Goal: Task Accomplishment & Management: Use online tool/utility

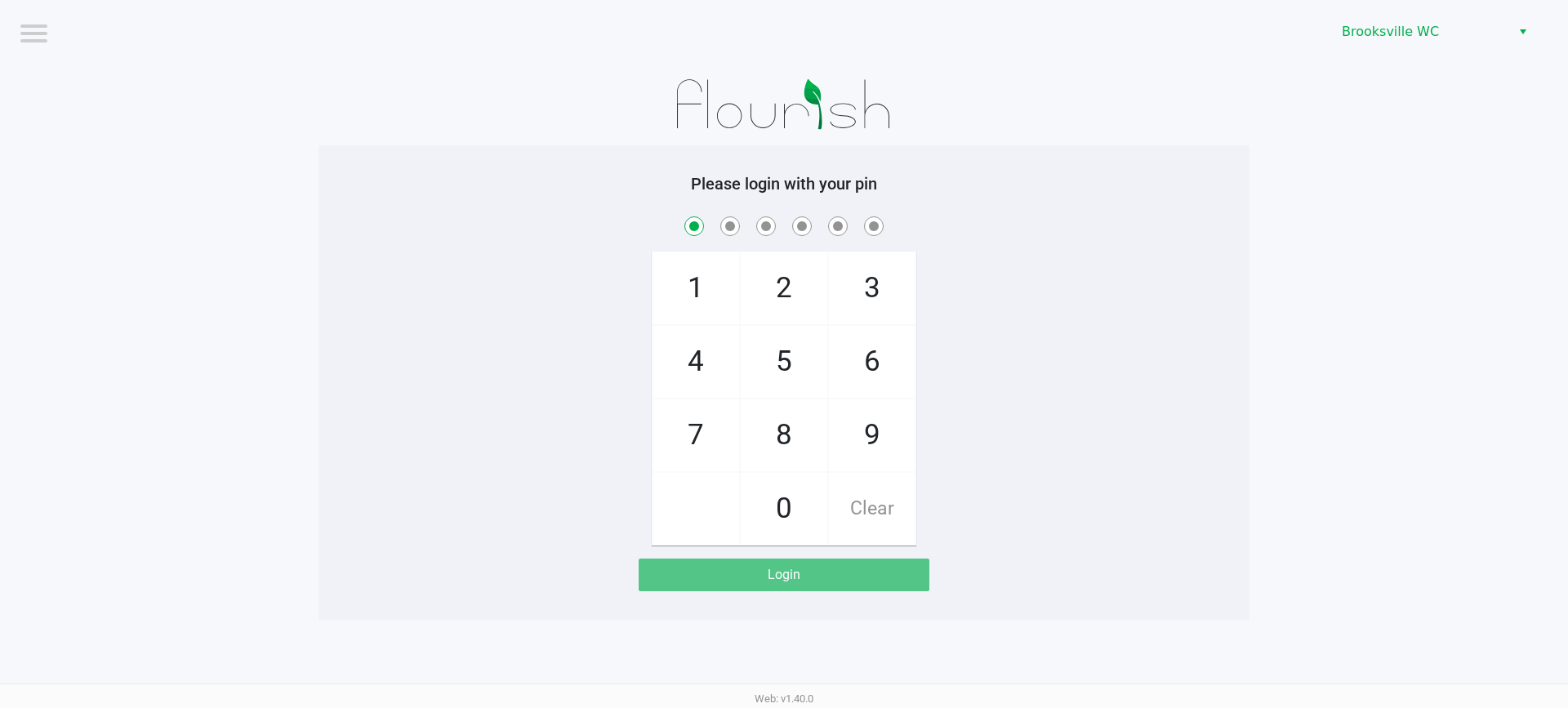
checkbox input "true"
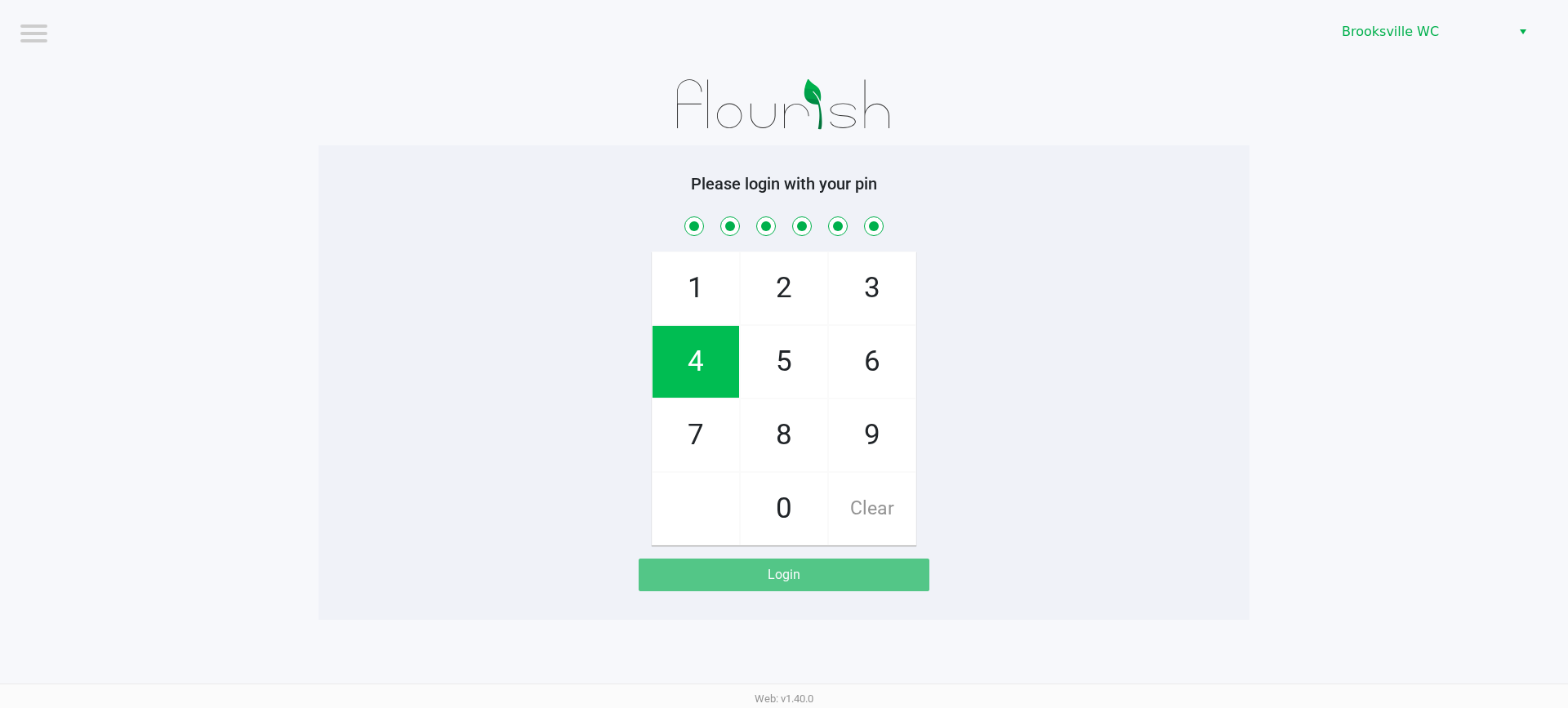
checkbox input "true"
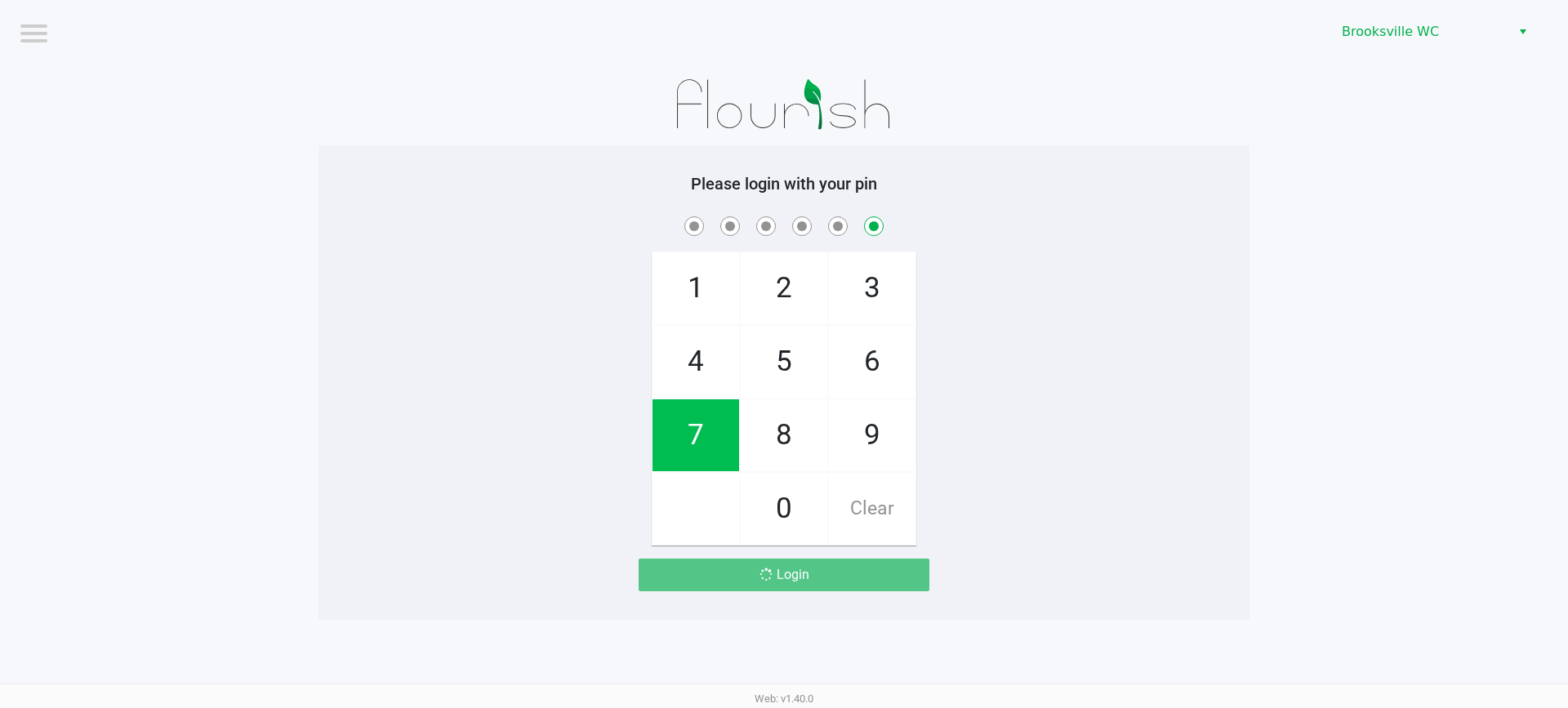
checkbox input "false"
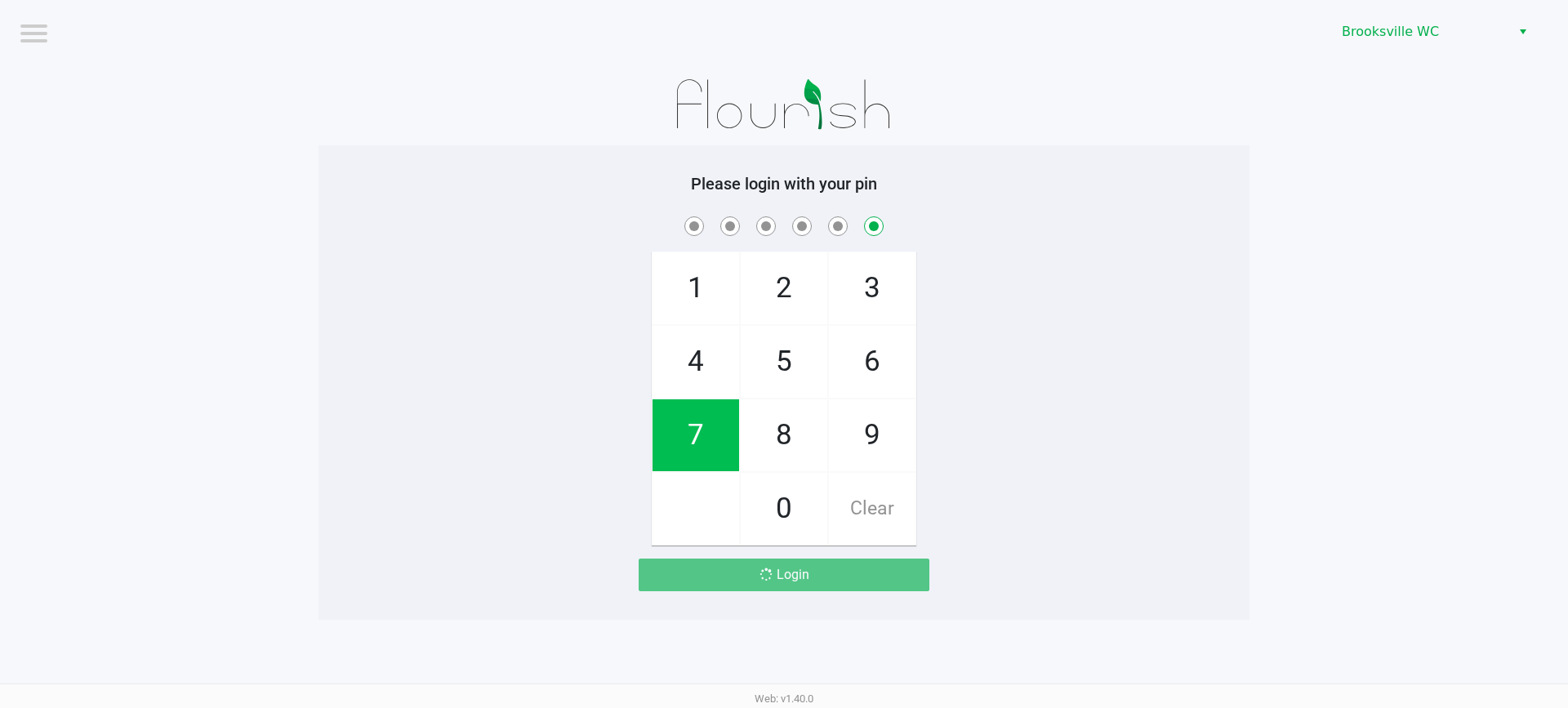
checkbox input "false"
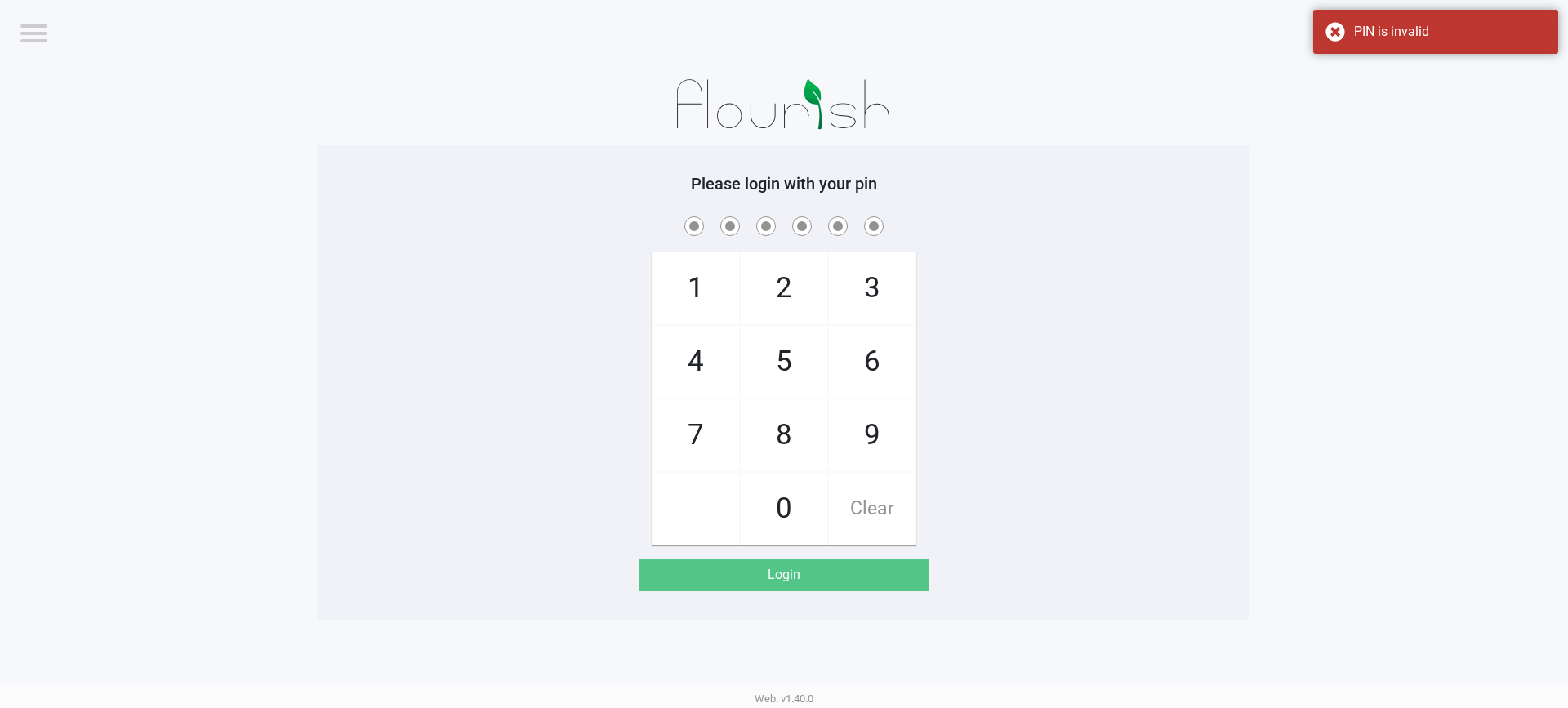
checkbox input "true"
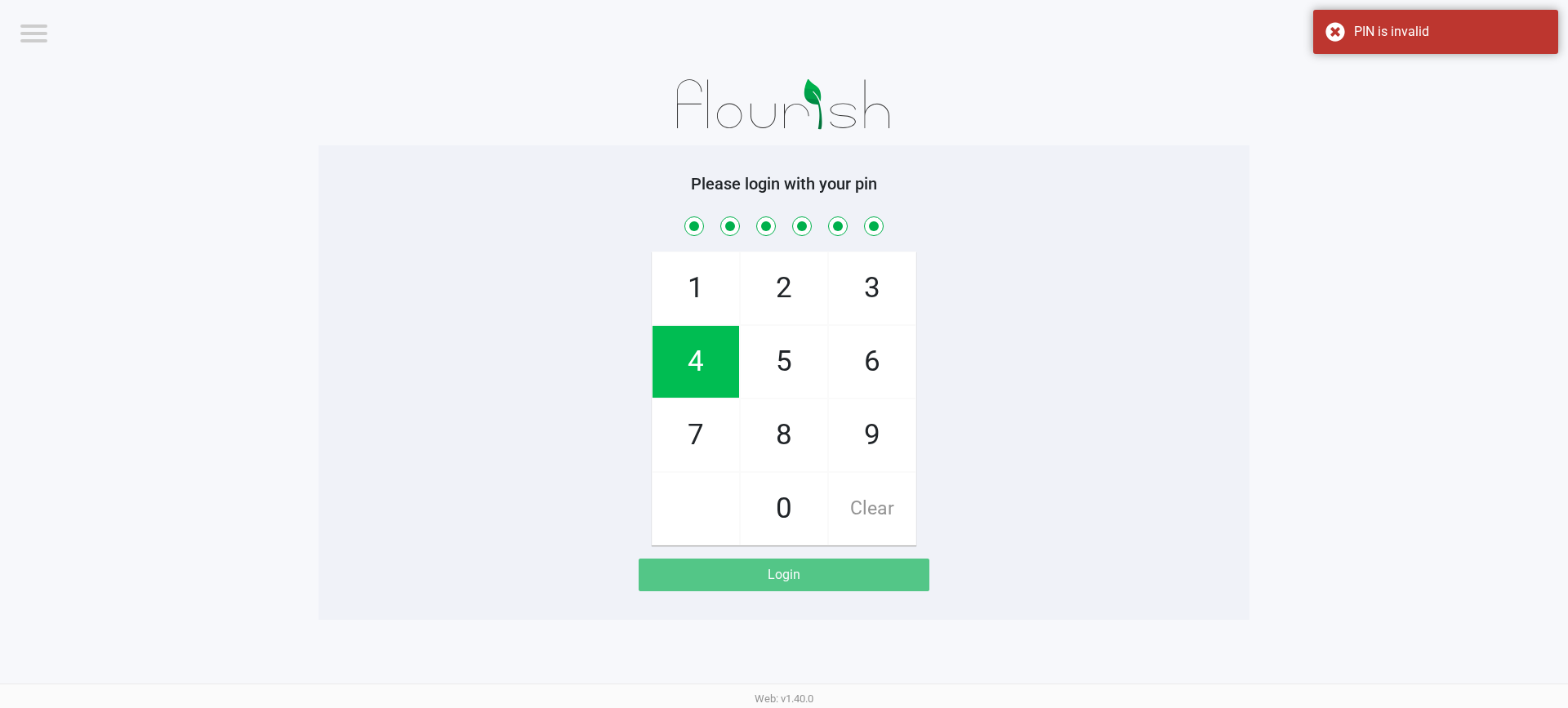
checkbox input "true"
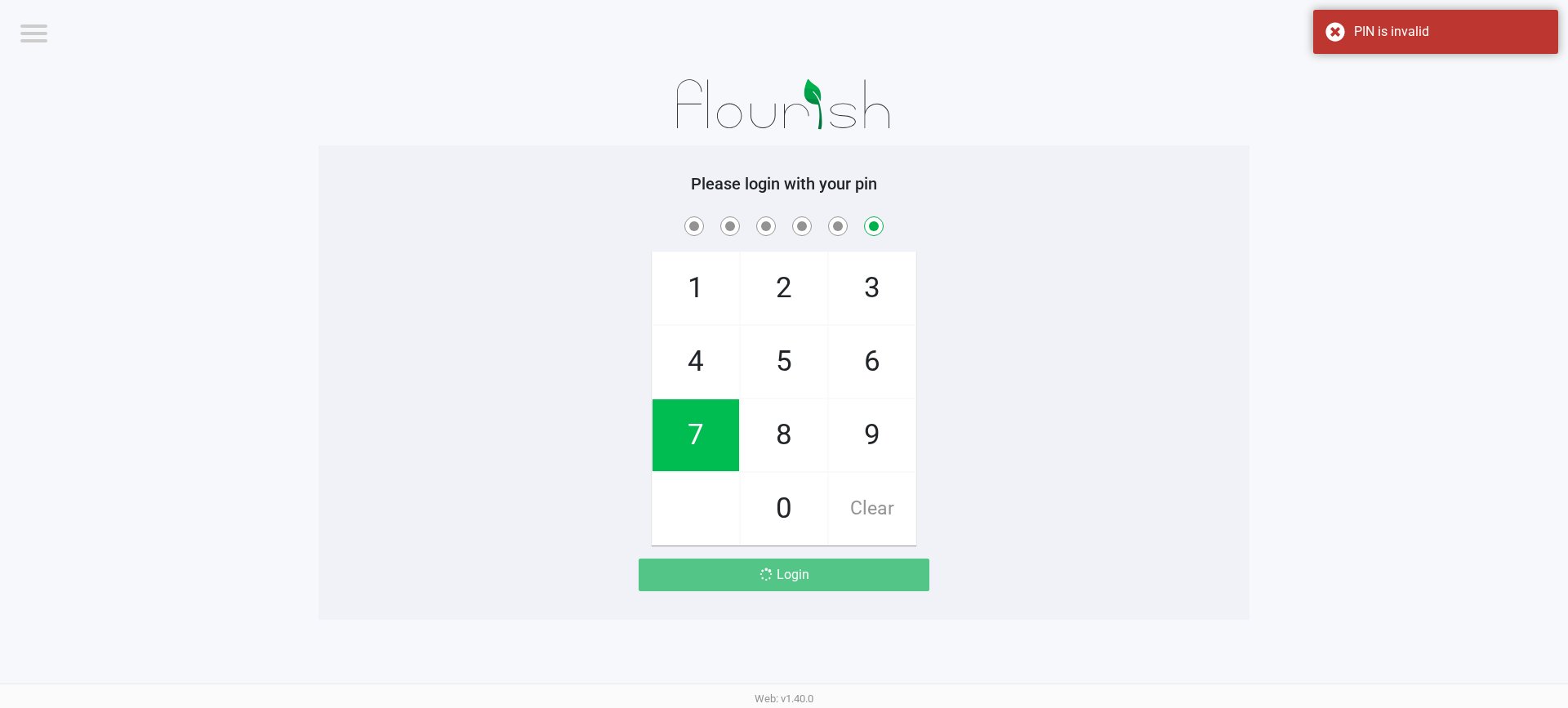
checkbox input "false"
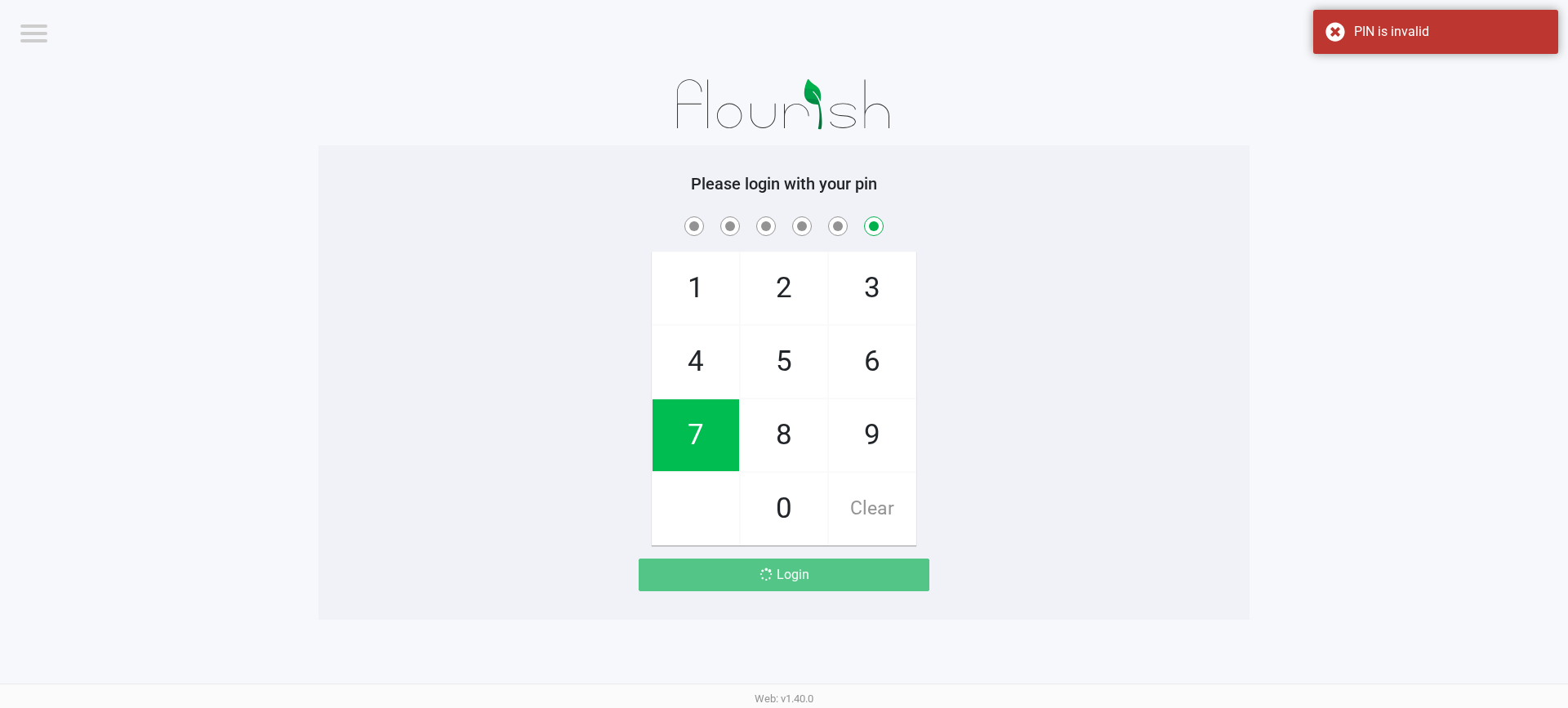
checkbox input "false"
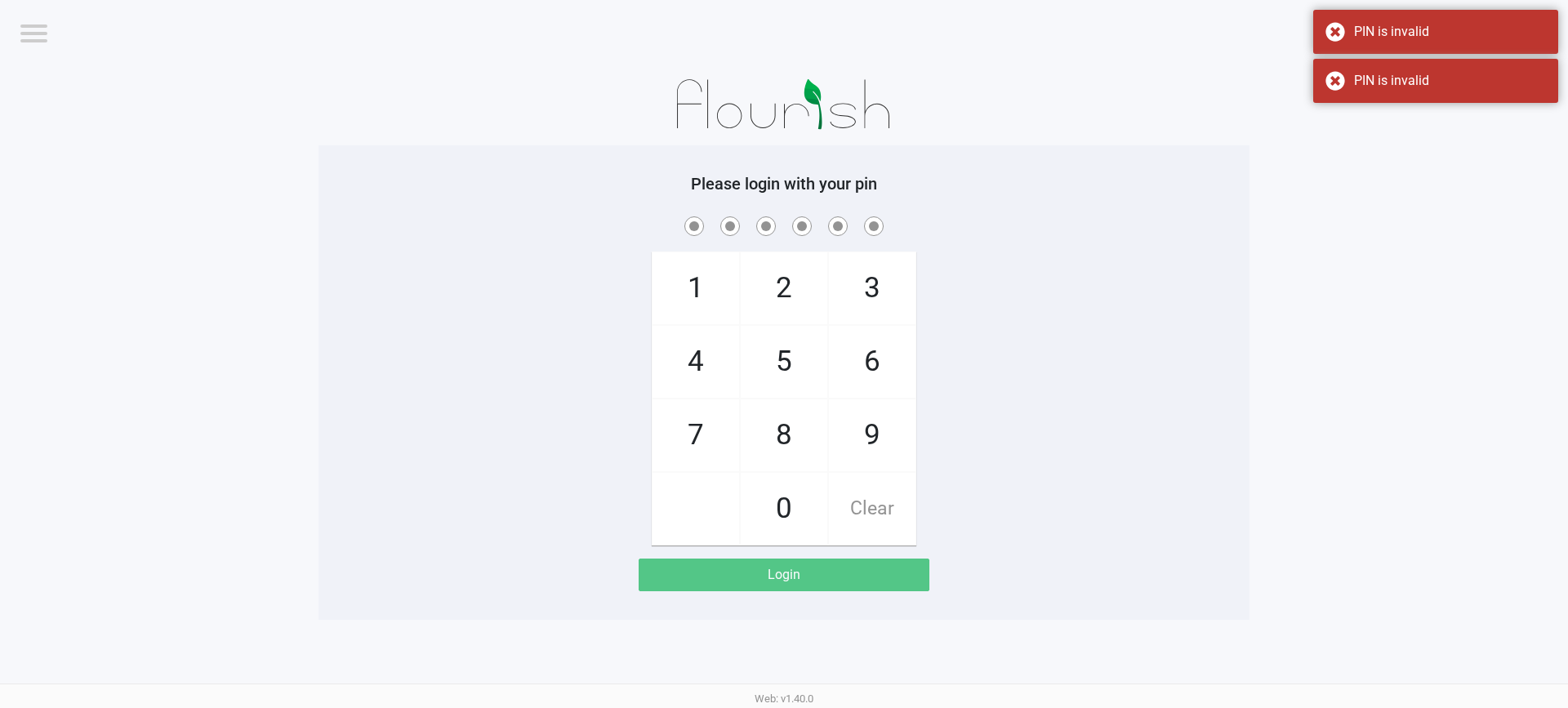
click at [1064, 442] on div "1 4 7 2 5 8 0 3 6 9 Clear" at bounding box center [784, 379] width 931 height 332
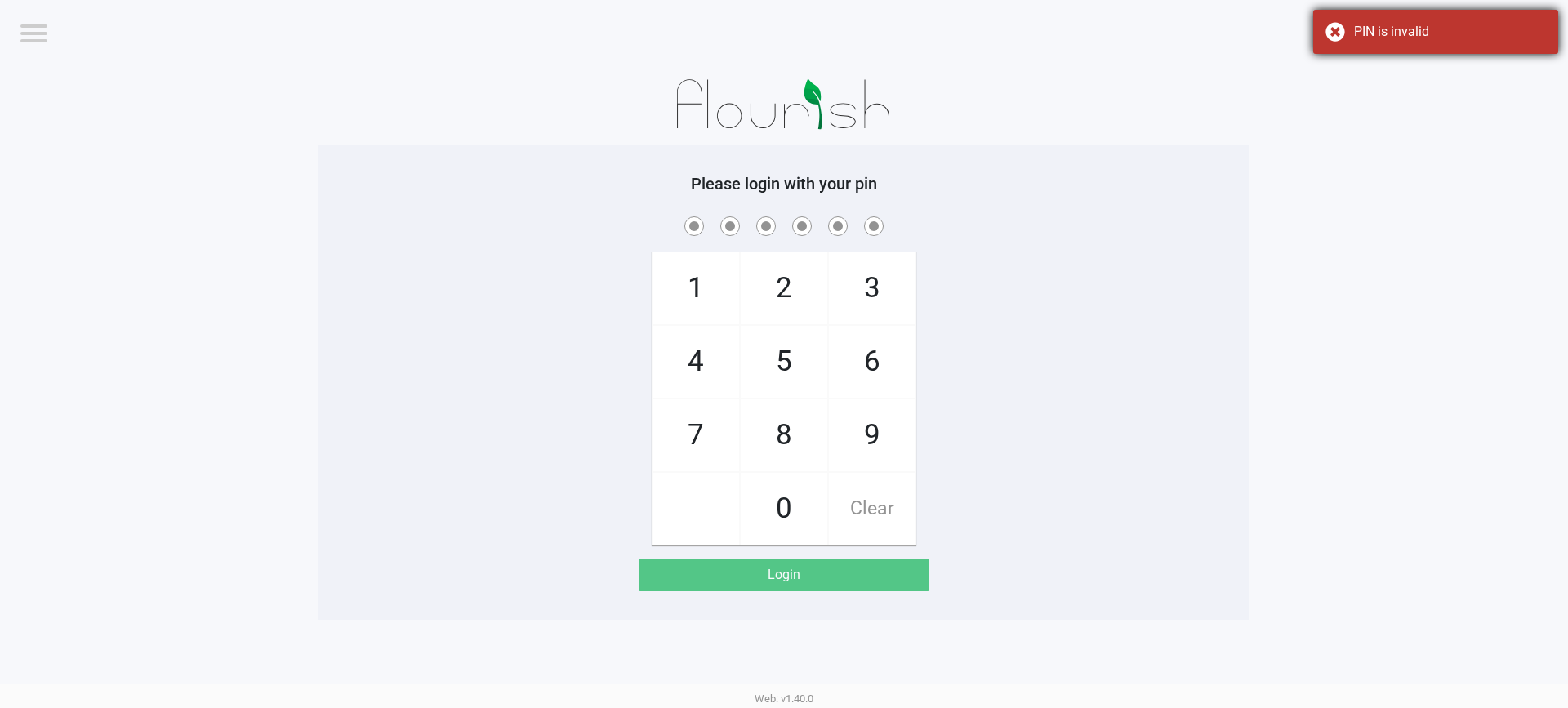
click at [1339, 31] on div "PIN is invalid" at bounding box center [1436, 32] width 245 height 44
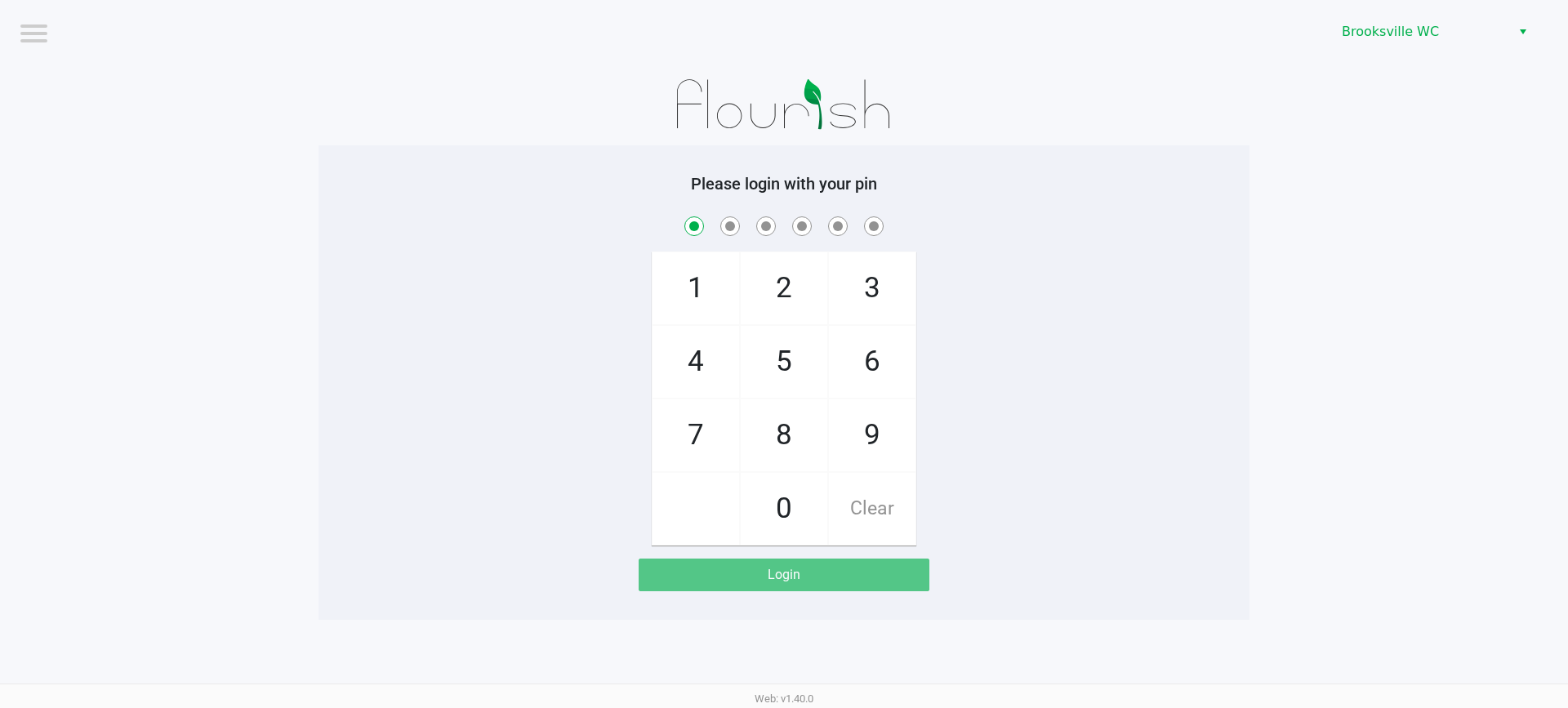
checkbox input "true"
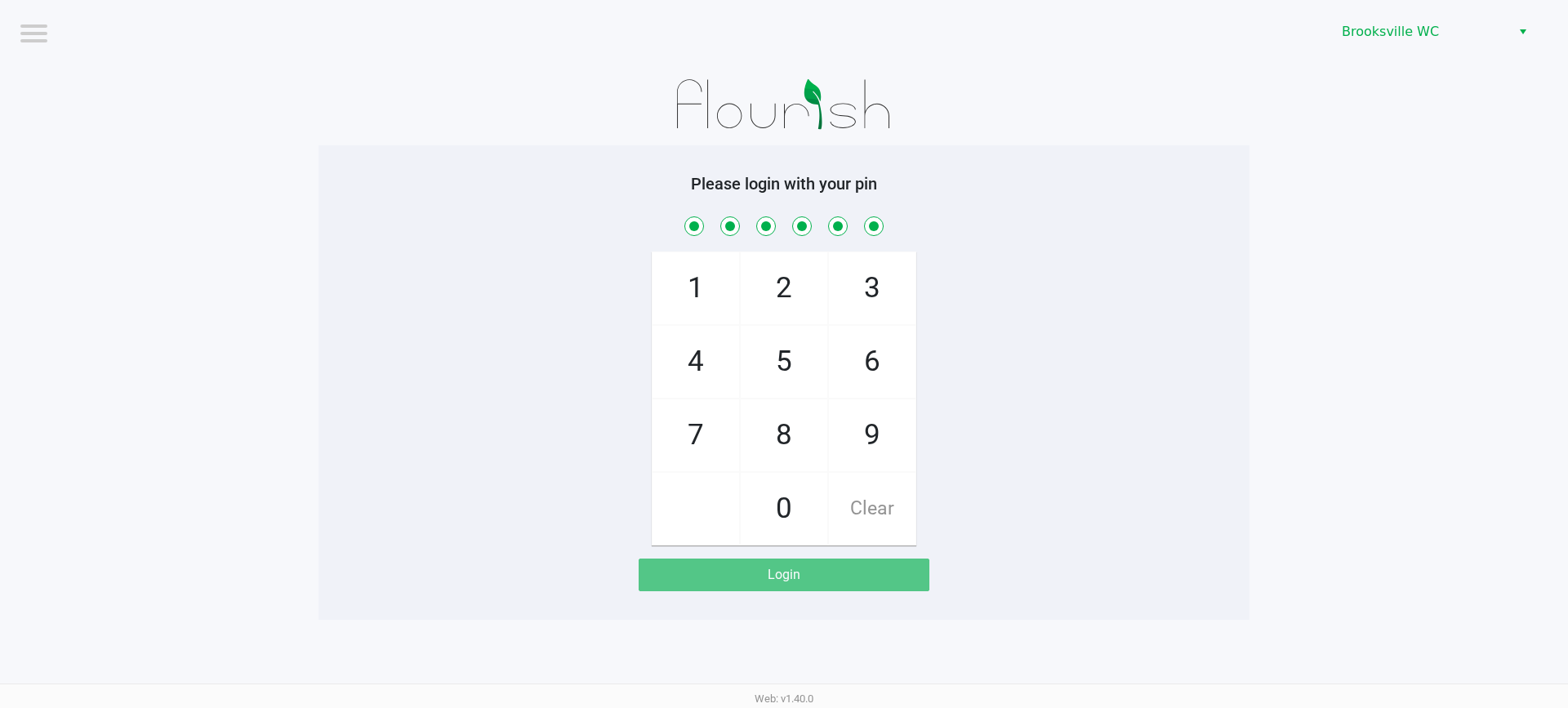
checkbox input "true"
checkbox input "false"
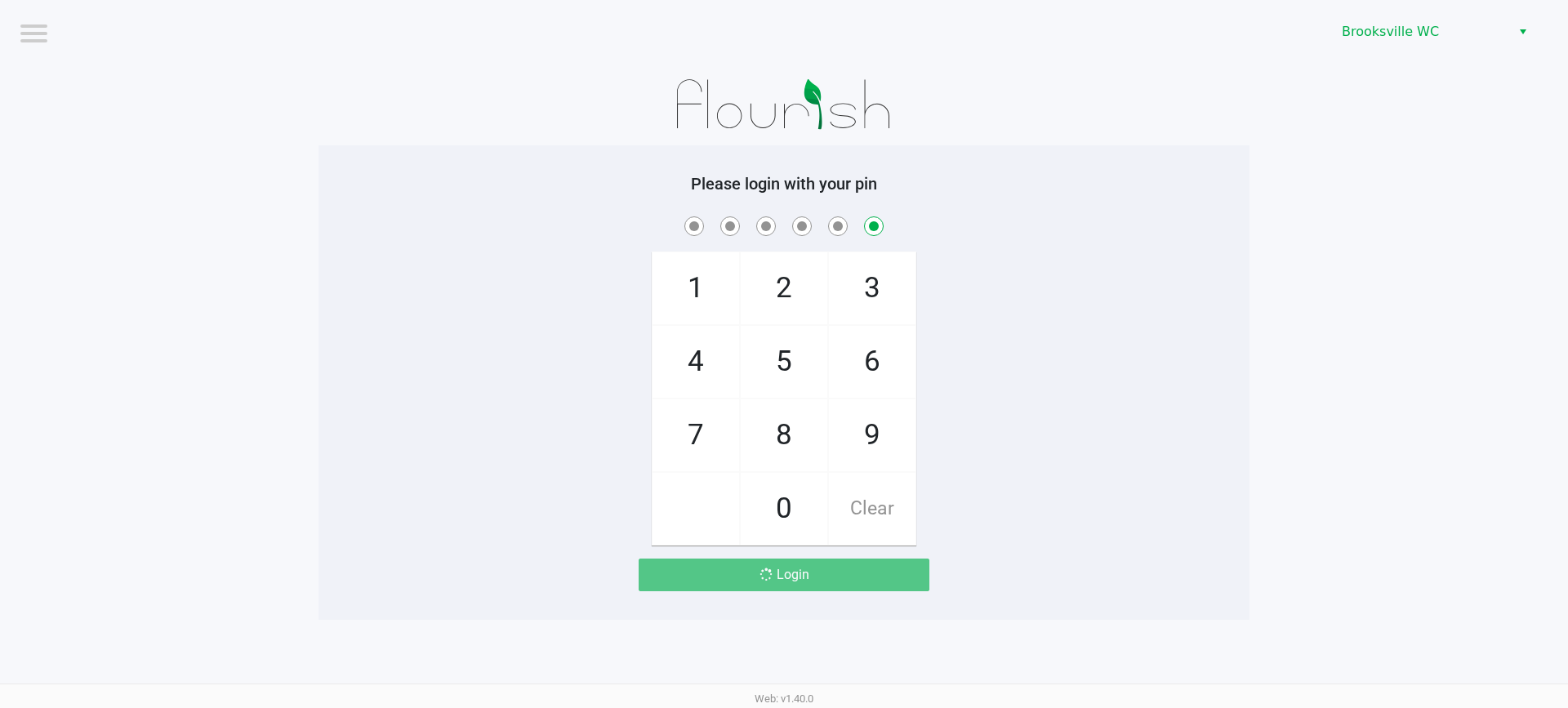
checkbox input "false"
